Goal: Information Seeking & Learning: Learn about a topic

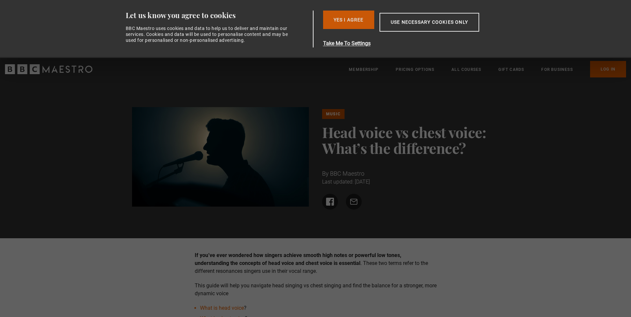
click at [346, 22] on button "Yes I Agree" at bounding box center [348, 20] width 51 height 18
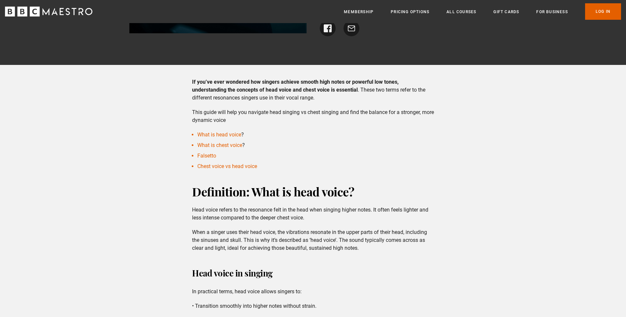
scroll to position [132, 0]
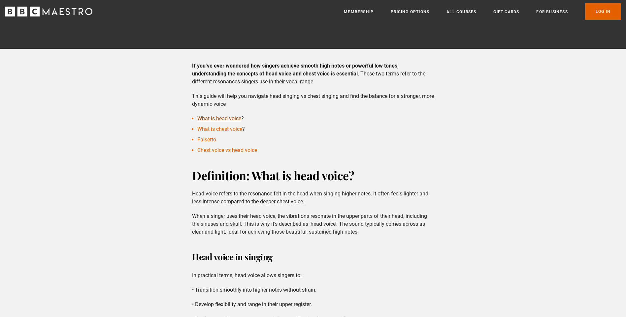
click at [221, 120] on link "What is head voice" at bounding box center [219, 118] width 44 height 6
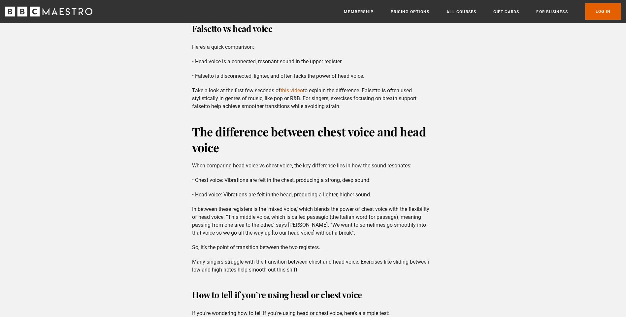
scroll to position [794, 0]
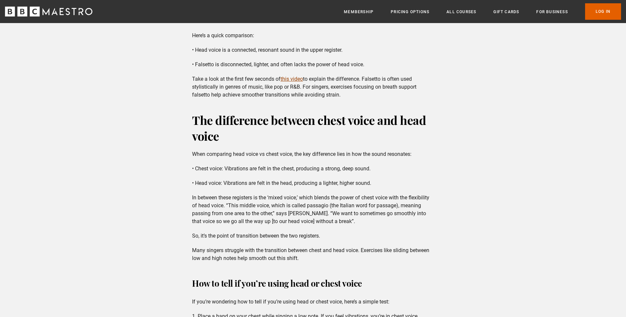
click at [294, 79] on link "this video" at bounding box center [291, 79] width 22 height 6
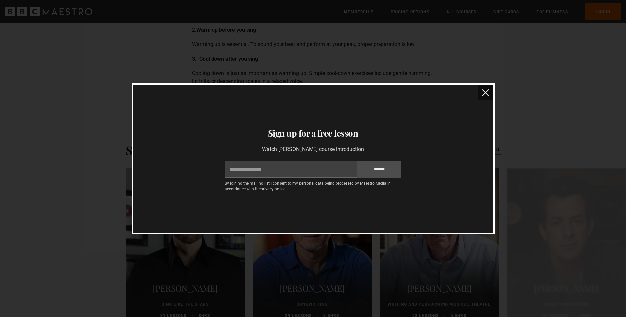
scroll to position [1580, 0]
